Goal: Find specific page/section: Find specific page/section

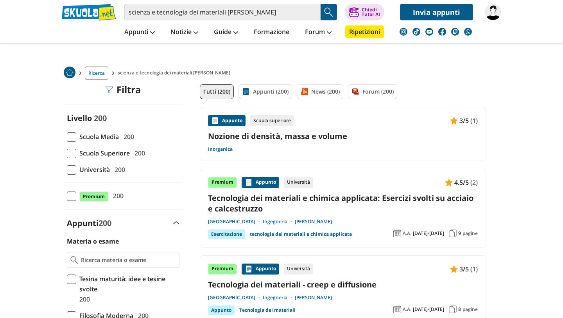
scroll to position [21, 0]
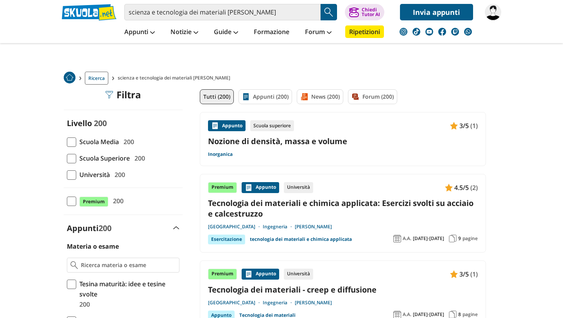
scroll to position [27, 0]
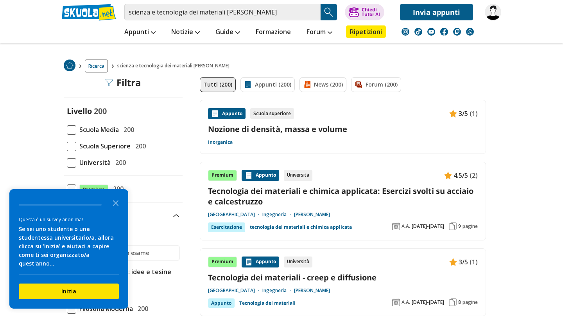
click at [73, 158] on span at bounding box center [71, 162] width 9 height 9
click at [67, 162] on input "Università 200" at bounding box center [67, 162] width 0 height 0
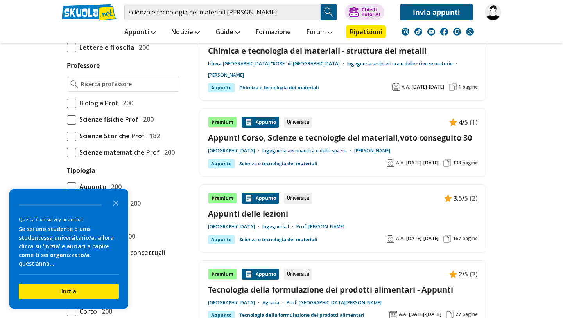
scroll to position [582, 0]
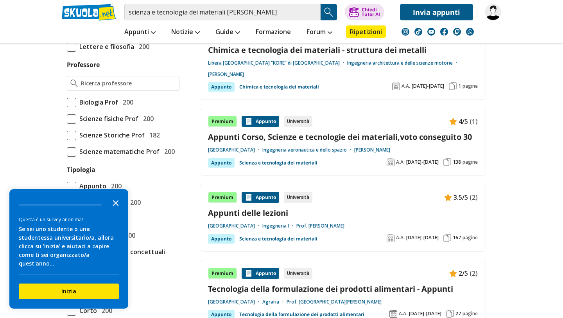
click at [115, 210] on icon "Close the survey" at bounding box center [116, 202] width 16 height 16
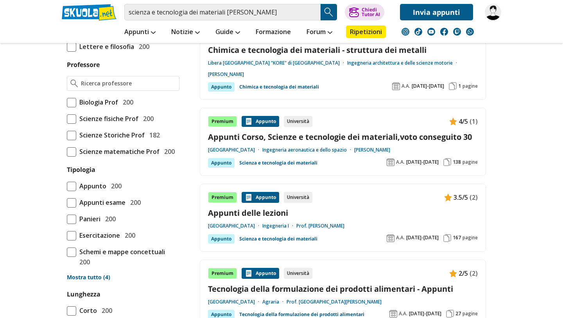
scroll to position [0, 0]
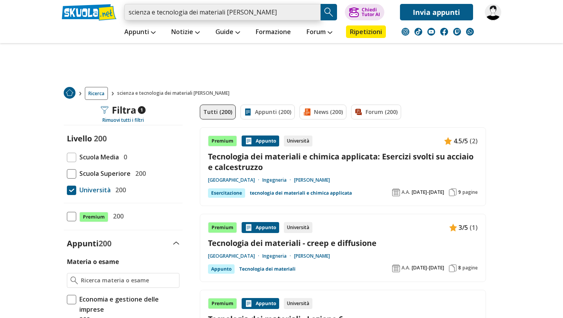
click at [312, 13] on input "scienza e tecnologia dei materiali grassia" at bounding box center [222, 12] width 196 height 16
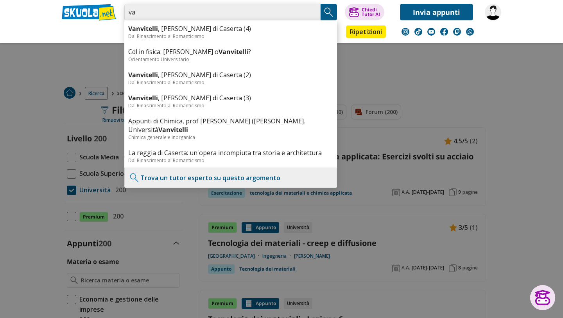
type input "v"
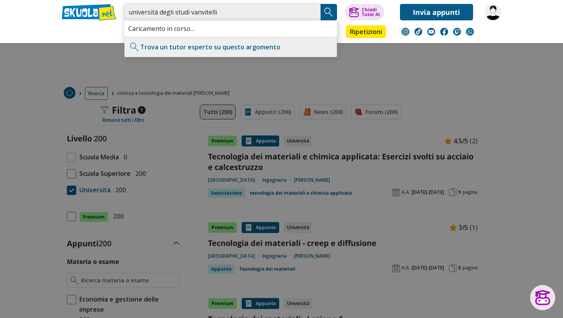
type input "università degli studi vanvitelli"
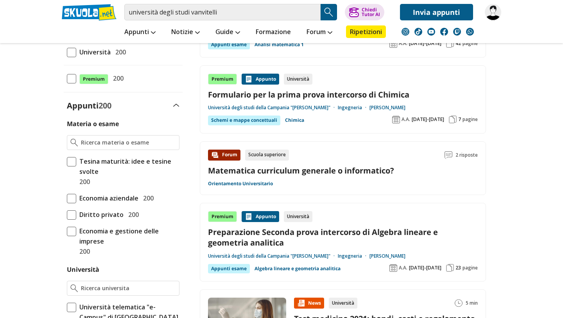
scroll to position [140, 0]
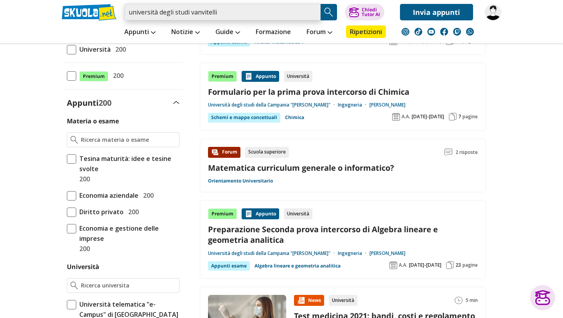
click at [261, 16] on input "università degli studi vanvitelli" at bounding box center [222, 12] width 196 height 16
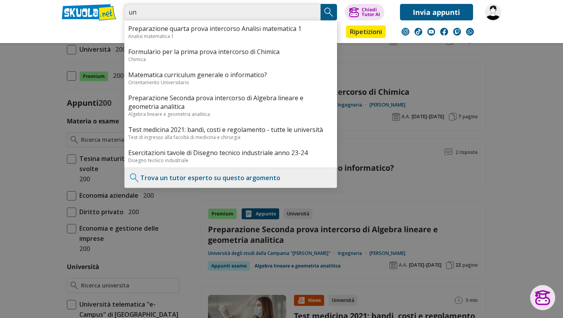
type input "u"
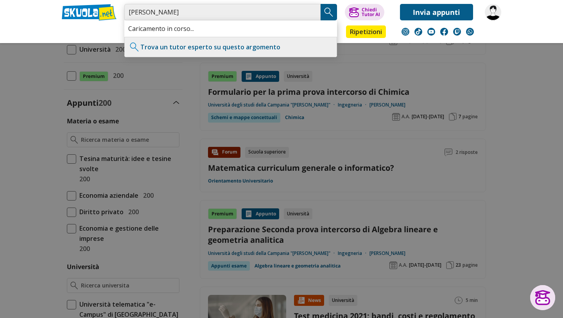
type input "luigi grassia"
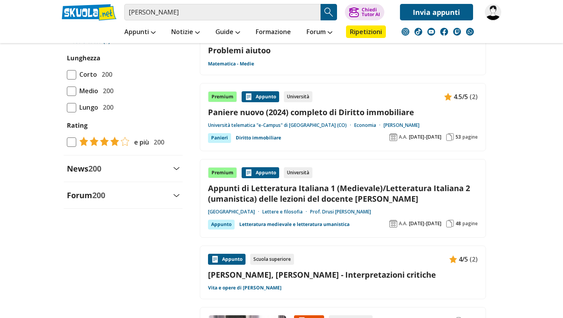
scroll to position [852, 0]
